Goal: Navigation & Orientation: Find specific page/section

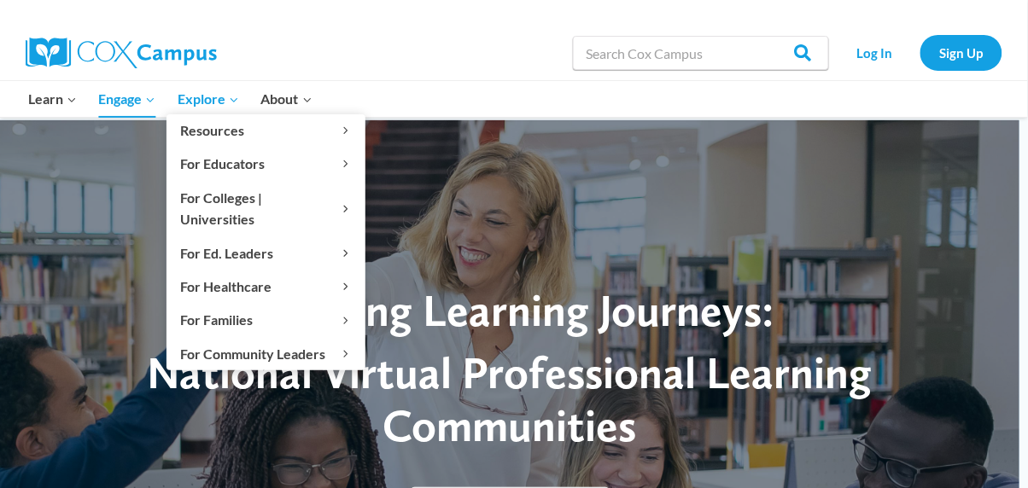
click at [201, 96] on span "Explore Expand" at bounding box center [208, 99] width 61 height 22
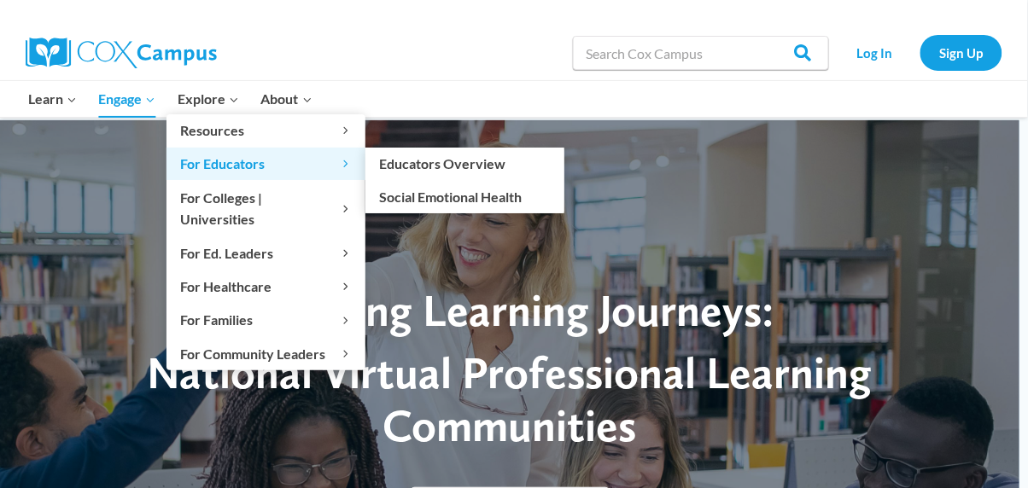
click at [248, 167] on span "For Educators Expand" at bounding box center [266, 164] width 172 height 22
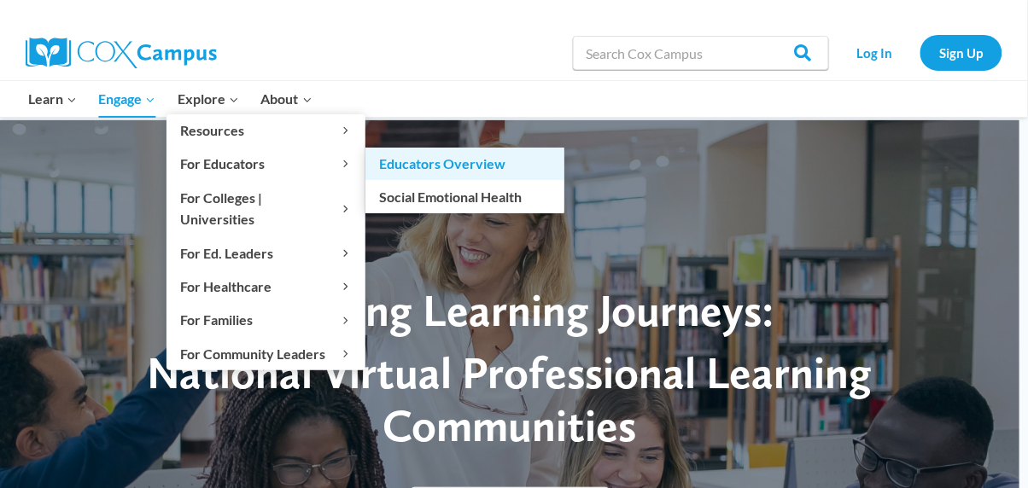
click at [487, 161] on link "Educators Overview" at bounding box center [464, 164] width 199 height 32
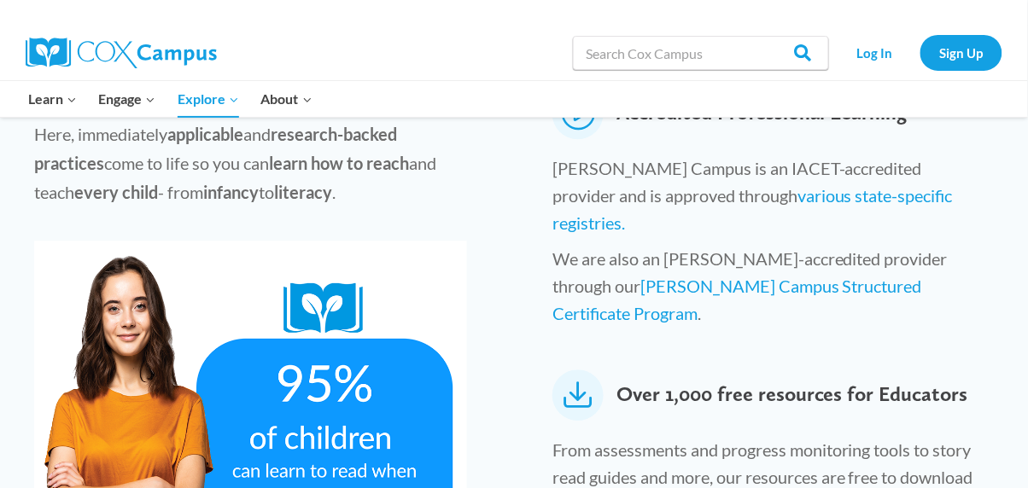
scroll to position [867, 0]
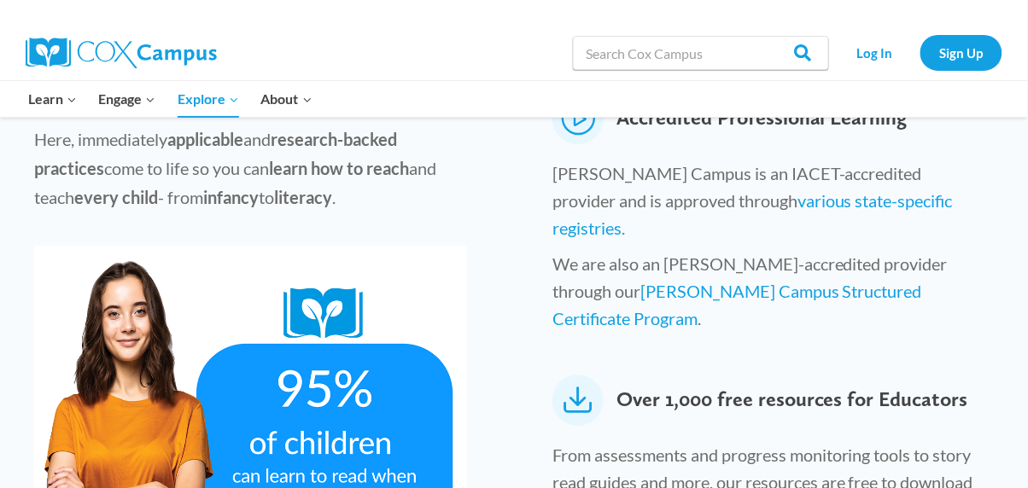
click at [596, 375] on icon at bounding box center [577, 400] width 51 height 51
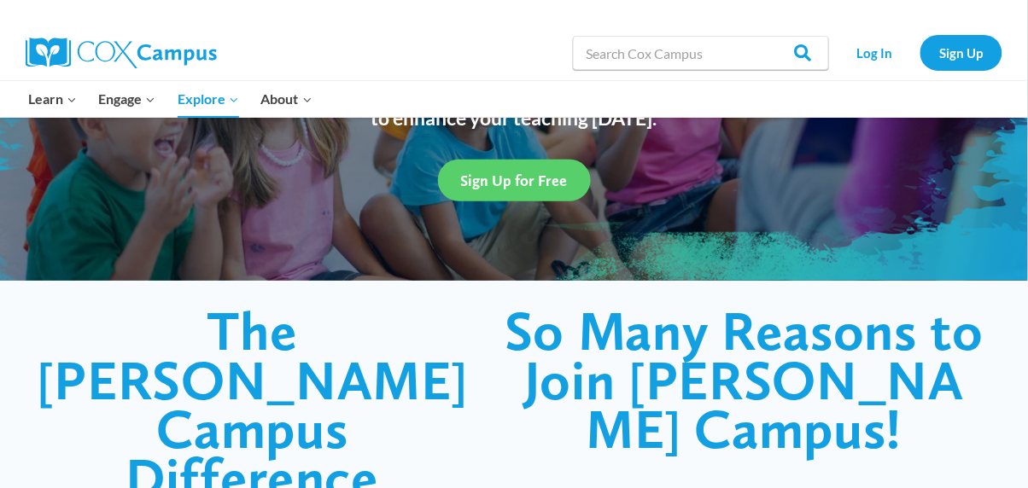
scroll to position [254, 0]
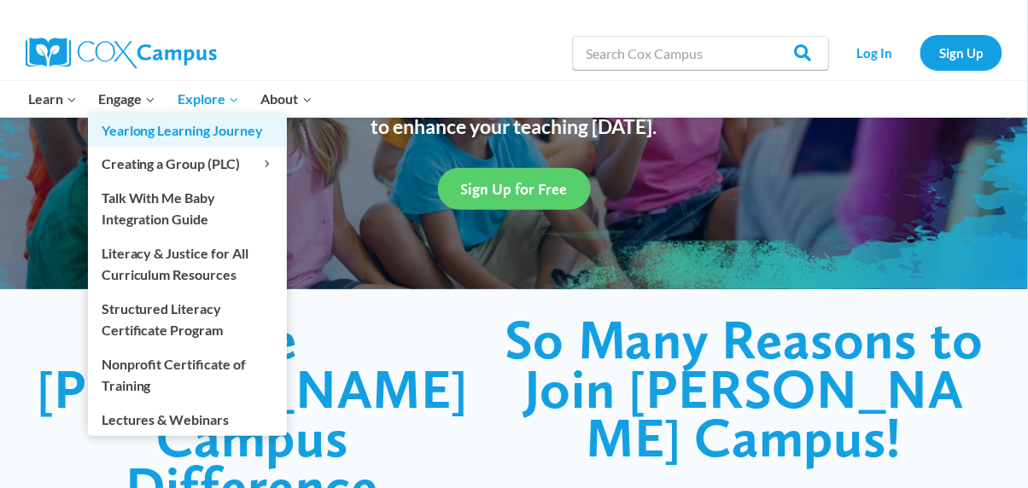
click at [131, 116] on link "Yearlong Learning Journey" at bounding box center [187, 130] width 199 height 32
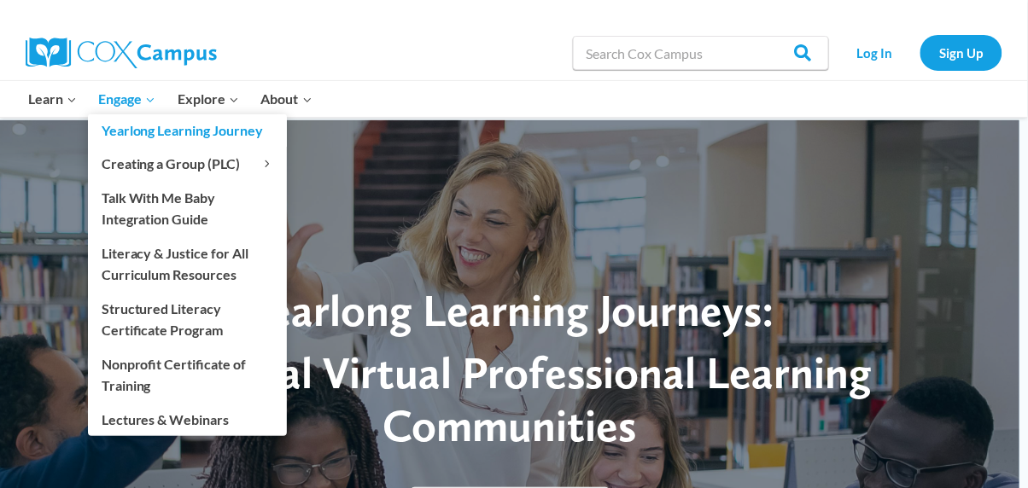
click at [147, 116] on link "Yearlong Learning Journey" at bounding box center [187, 130] width 199 height 32
click at [219, 417] on link "Lectures & Webinars" at bounding box center [187, 419] width 199 height 32
